Goal: Navigation & Orientation: Find specific page/section

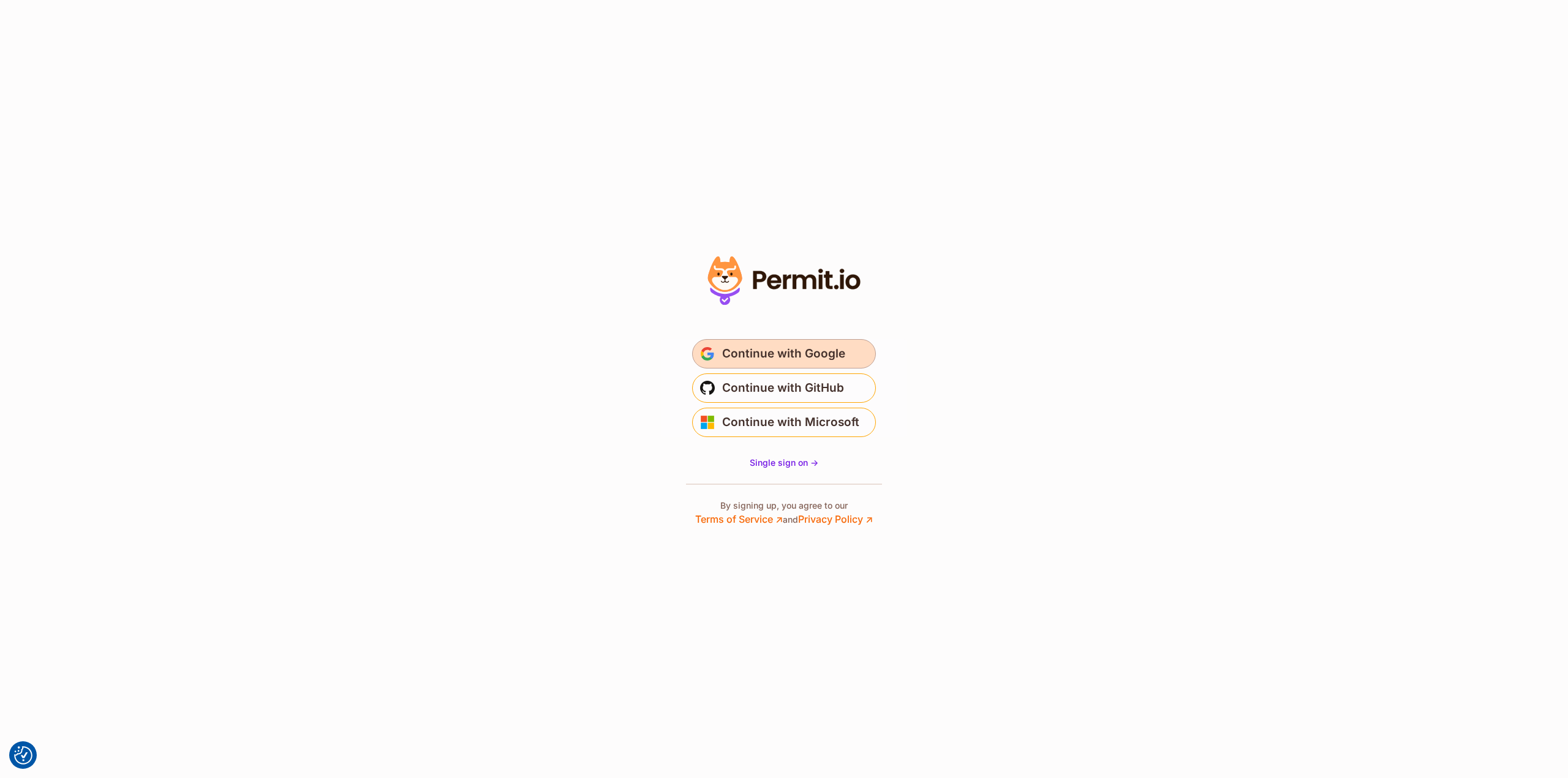
click at [839, 356] on span "Continue with Google" at bounding box center [784, 353] width 123 height 19
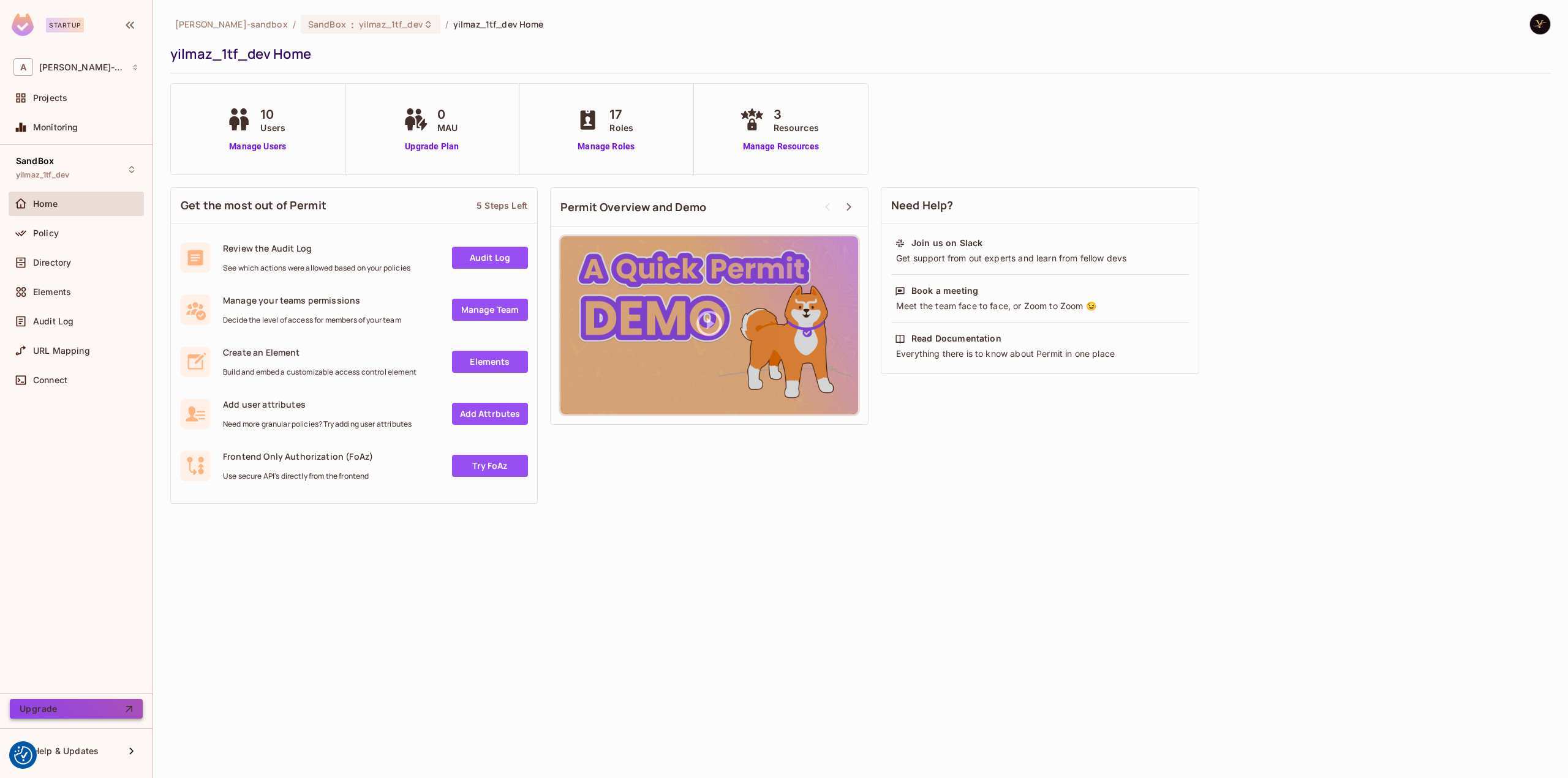
click at [64, 712] on button "Upgrade" at bounding box center [76, 708] width 133 height 19
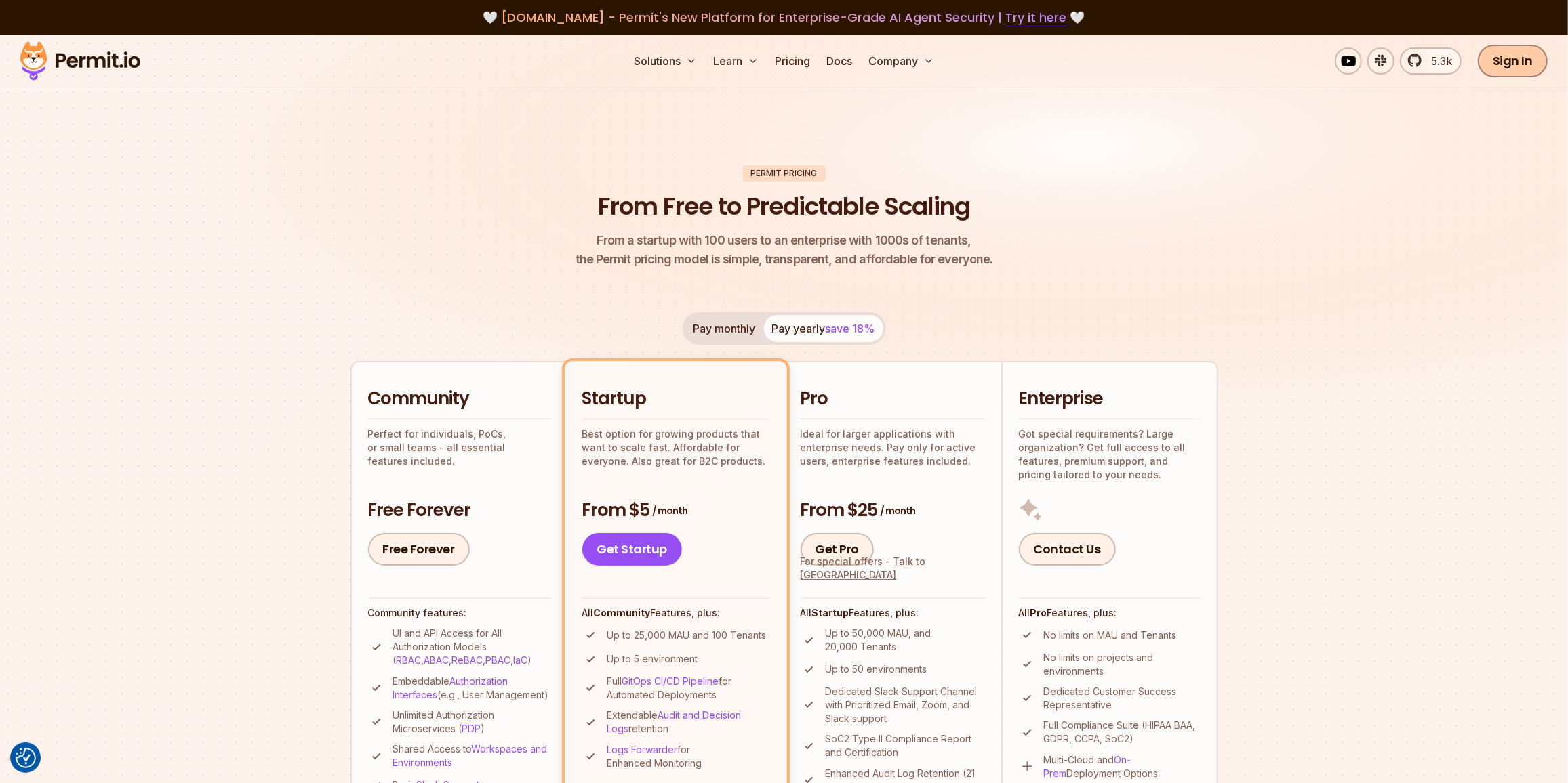
click at [1517, 59] on link "Sign In" at bounding box center [1512, 61] width 70 height 33
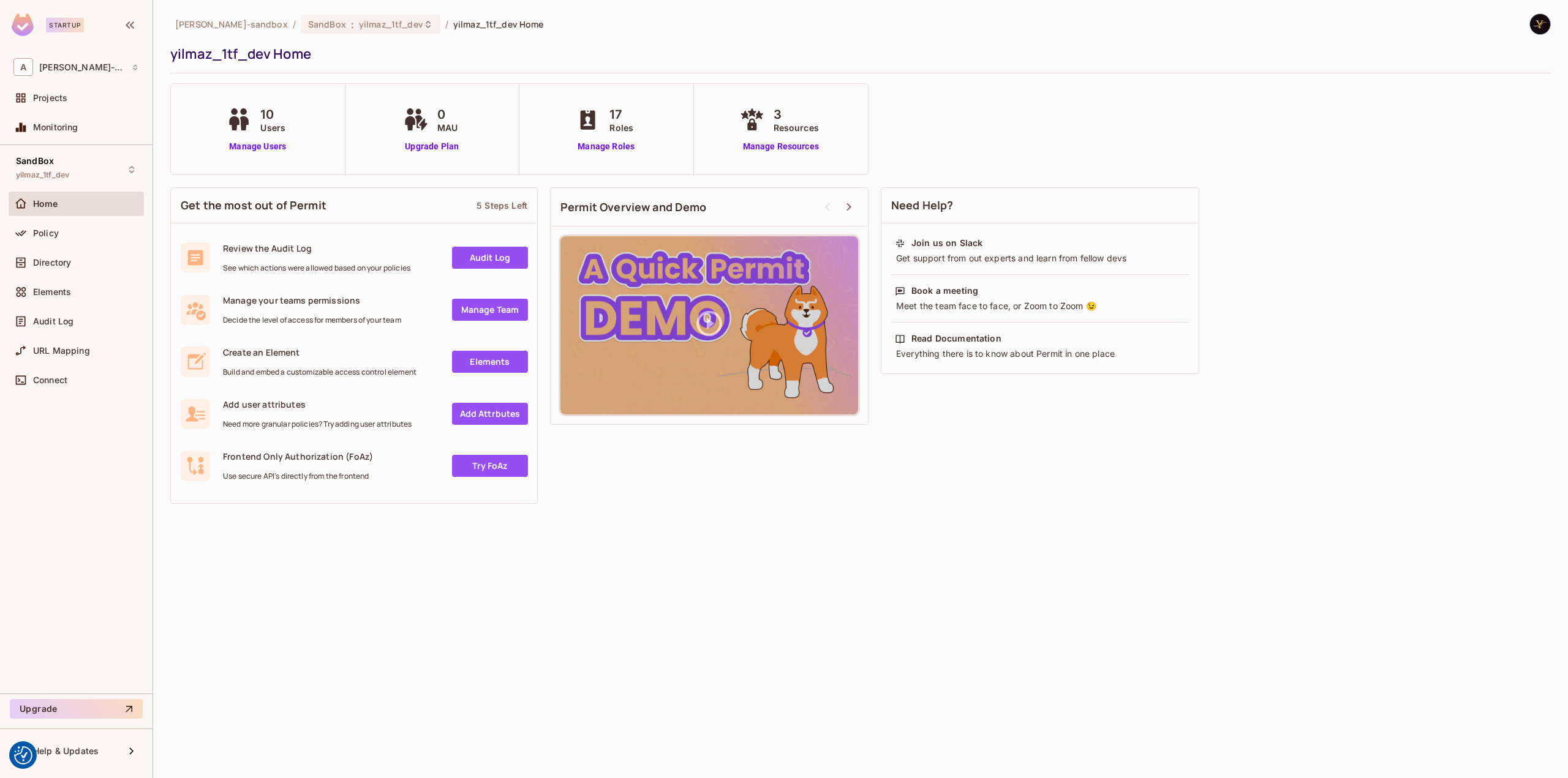
click at [19, 26] on img at bounding box center [23, 24] width 22 height 23
click at [343, 26] on div "SandBox : yilmaz_1tf_dev" at bounding box center [363, 24] width 110 height 12
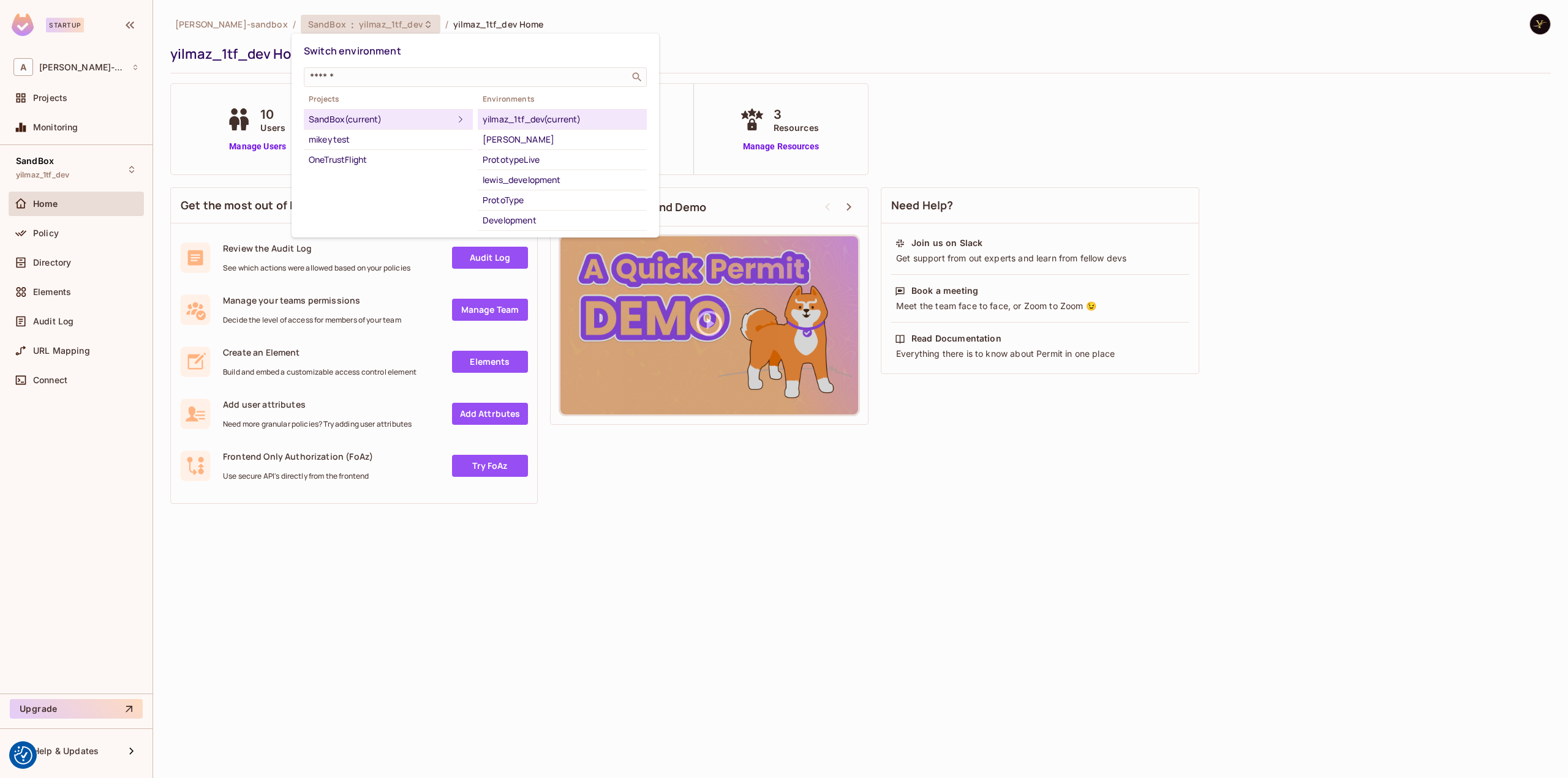
click at [344, 26] on div at bounding box center [784, 389] width 1568 height 778
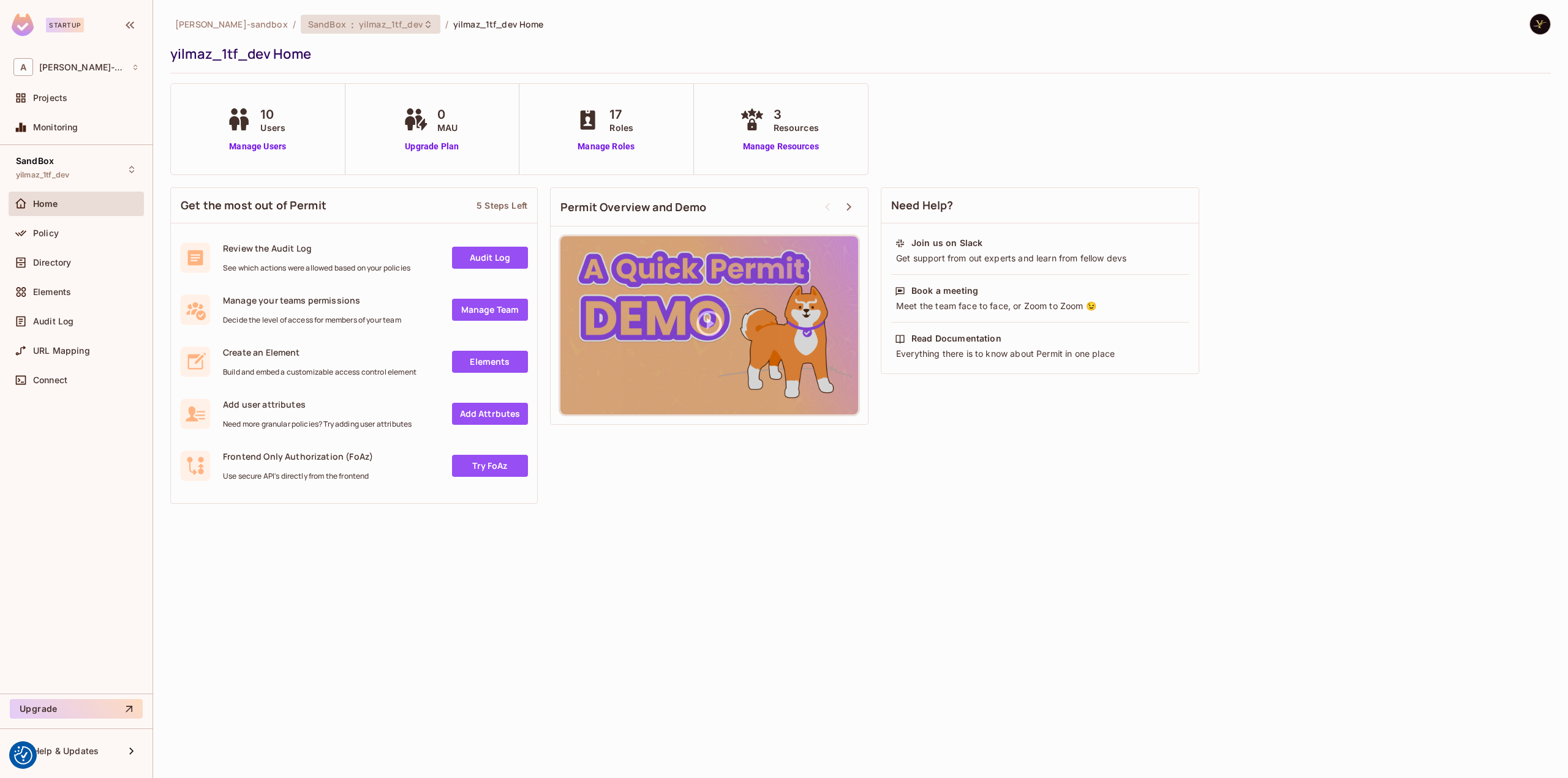
click at [373, 16] on div "SandBox : yilmaz_1tf_dev" at bounding box center [370, 24] width 140 height 19
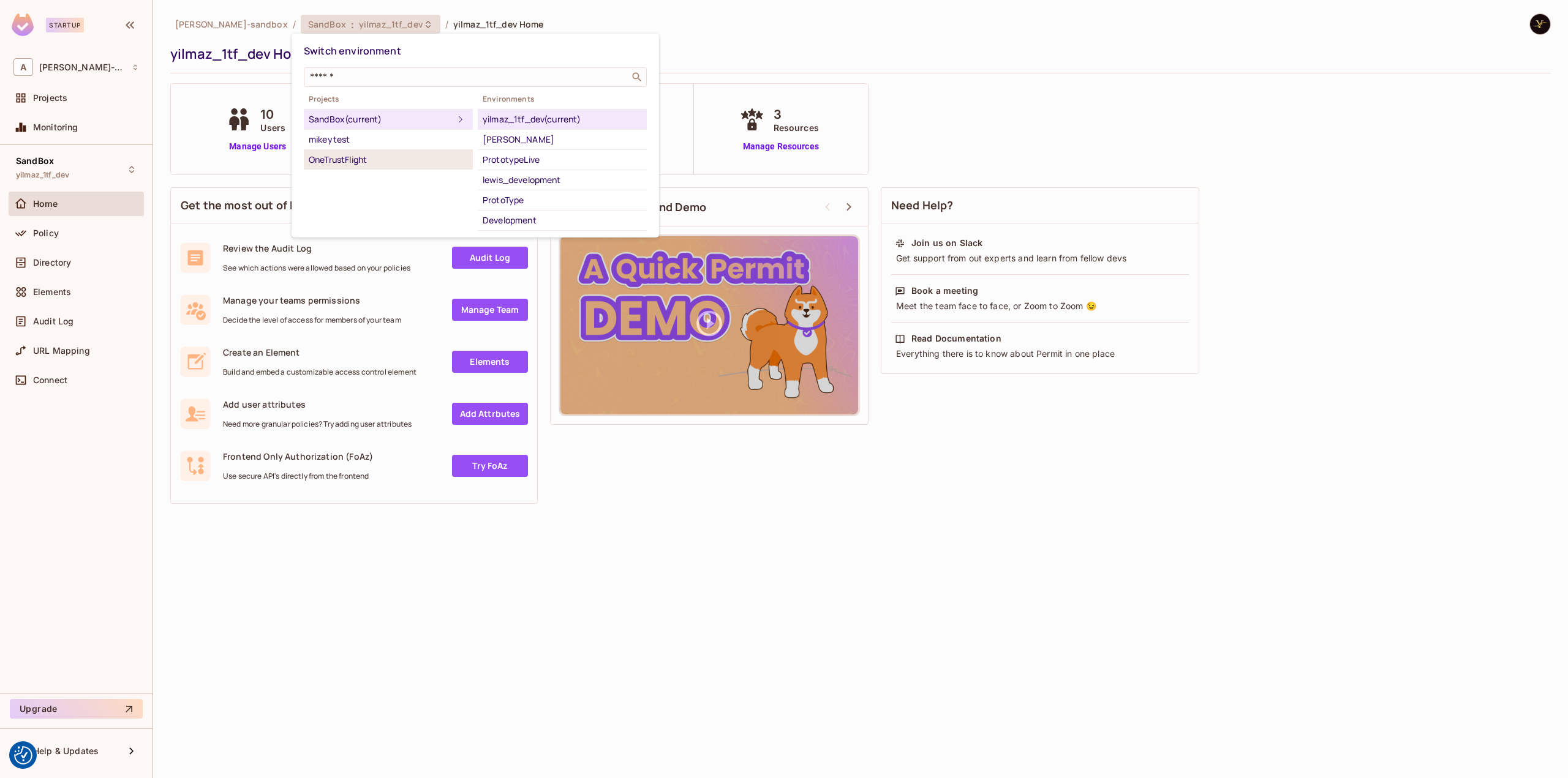
click at [381, 159] on div "OneTrustFlight" at bounding box center [388, 159] width 159 height 15
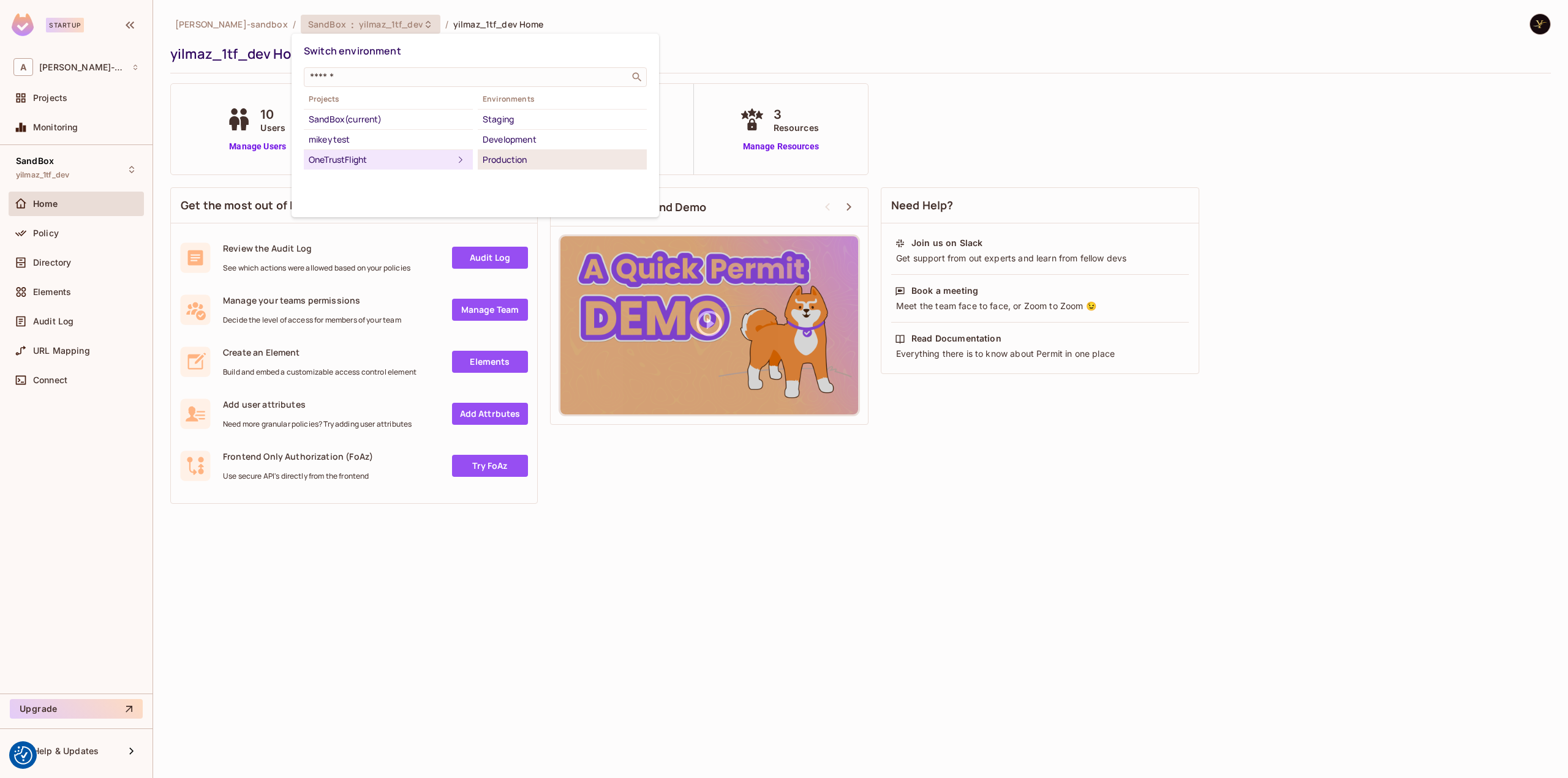
click at [488, 156] on div "Production" at bounding box center [561, 159] width 159 height 15
